Goal: Use online tool/utility: Utilize a website feature to perform a specific function

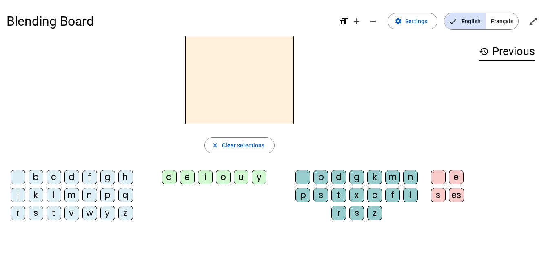
click at [497, 22] on span "Français" at bounding box center [502, 21] width 32 height 16
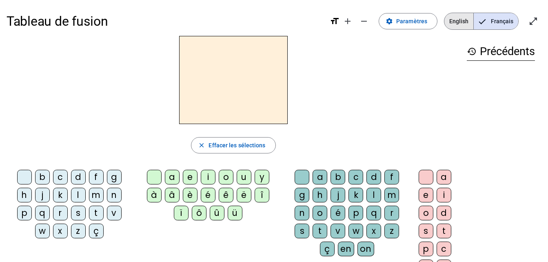
click at [468, 21] on span "English" at bounding box center [458, 21] width 29 height 16
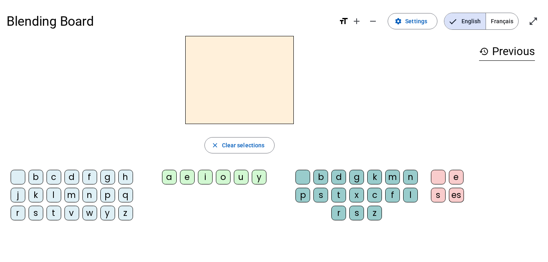
click at [250, 146] on span "Clear selections" at bounding box center [243, 145] width 43 height 10
click at [55, 194] on div "l" at bounding box center [54, 195] width 15 height 15
click at [170, 180] on div "a" at bounding box center [169, 177] width 15 height 15
click at [49, 196] on div "l" at bounding box center [54, 195] width 15 height 15
click at [360, 23] on mat-icon "add" at bounding box center [357, 21] width 10 height 10
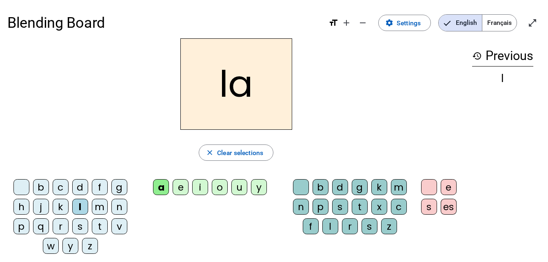
click at [363, 24] on mat-icon "remove" at bounding box center [363, 23] width 10 height 10
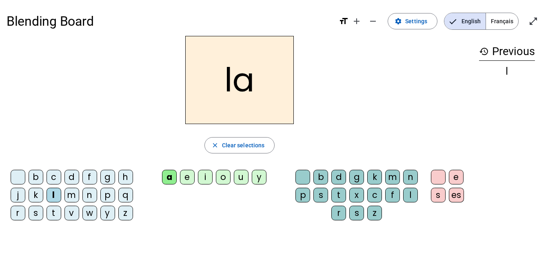
click at [232, 143] on span "Clear selections" at bounding box center [243, 145] width 43 height 10
click at [51, 196] on div "l" at bounding box center [54, 195] width 15 height 15
click at [188, 179] on div "e" at bounding box center [187, 177] width 15 height 15
